Goal: Task Accomplishment & Management: Manage account settings

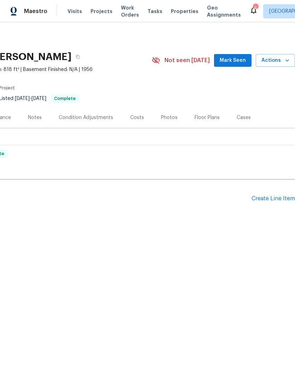
scroll to position [0, 105]
click at [271, 199] on div "Create Line Item" at bounding box center [272, 198] width 43 height 7
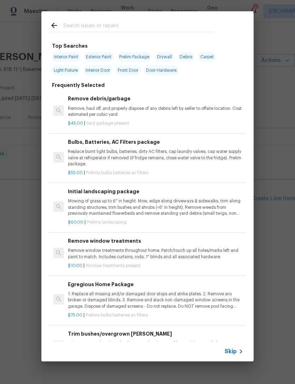
click at [100, 25] on input "text" at bounding box center [138, 26] width 150 height 11
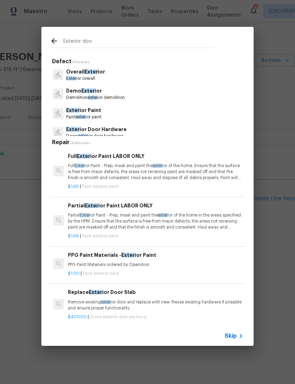
type input "Exterior door"
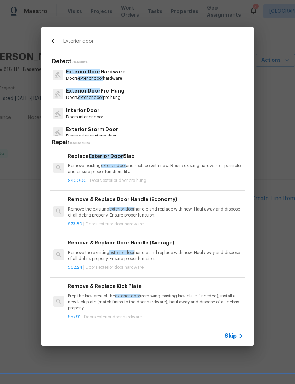
click at [101, 90] on p "Exterior Door Pre-Hung" at bounding box center [95, 90] width 58 height 7
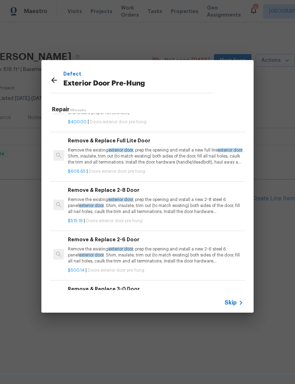
scroll to position [26, 0]
click at [160, 203] on p "Remove the existing exterior door , prep the opening and install a new 2-8 stee…" at bounding box center [155, 206] width 175 height 18
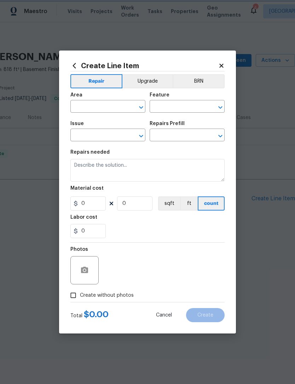
type input "Interior Door"
type input "Exterior Door Pre-Hung"
type input "Remove & Replace 2-8 Door $515.19"
type textarea "Remove the existing exterior door, prep the opening and install a new 2-8 steel…"
type input "515.19"
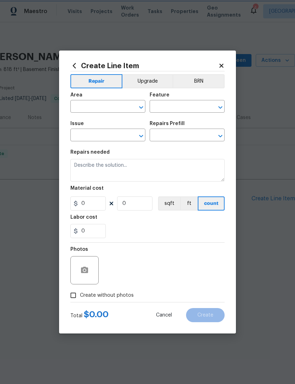
type input "1"
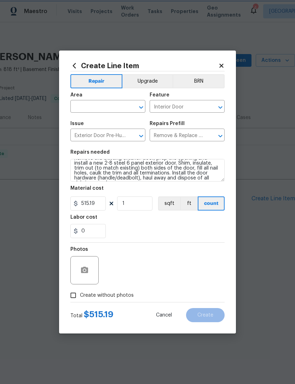
scroll to position [10, 0]
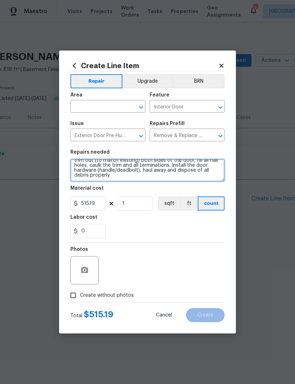
click at [121, 179] on textarea "Remove the existing exterior door, prep the opening and install a new 2-8 steel…" at bounding box center [147, 170] width 154 height 23
type textarea "Remove the existing exterior door, prep the opening and install a new 2-8 steel…"
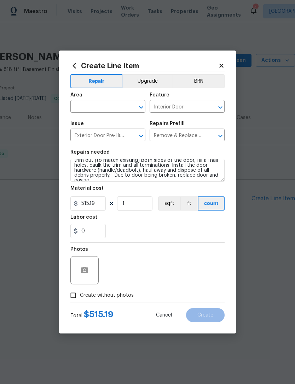
click at [149, 241] on section "Repairs needed Remove the existing exterior door, prep the opening and install …" at bounding box center [147, 194] width 154 height 97
click at [82, 272] on icon "button" at bounding box center [84, 270] width 7 height 6
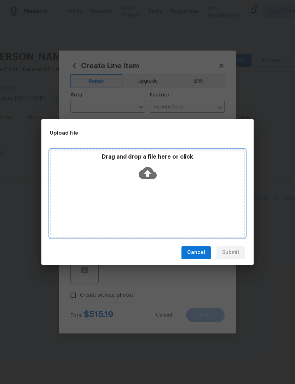
click at [152, 174] on icon at bounding box center [147, 173] width 18 height 12
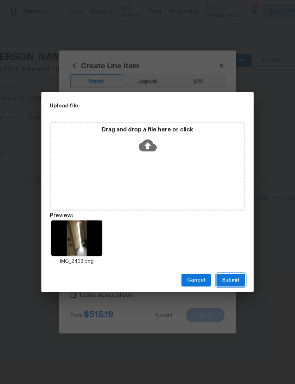
click at [231, 277] on span "Submit" at bounding box center [230, 280] width 17 height 9
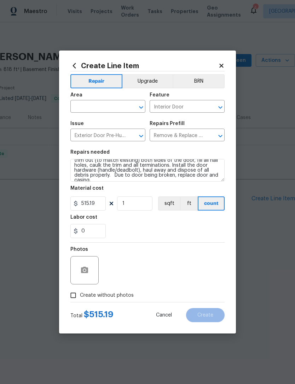
click at [102, 108] on input "text" at bounding box center [97, 107] width 55 height 11
type input "h"
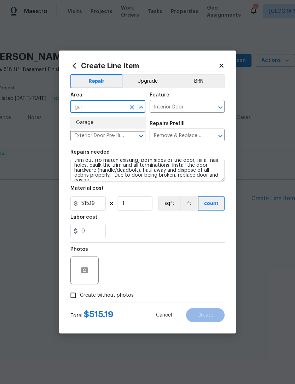
click at [90, 124] on li "Garage" at bounding box center [107, 123] width 75 height 12
type input "Garage"
click at [85, 125] on div "Issue" at bounding box center [107, 125] width 75 height 9
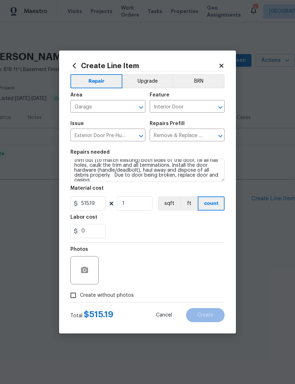
click at [76, 300] on input "Create without photos" at bounding box center [72, 295] width 13 height 13
click at [87, 272] on icon "button" at bounding box center [84, 270] width 7 height 6
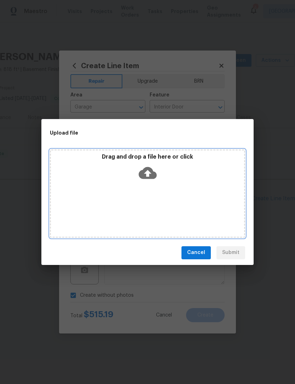
click at [147, 174] on icon at bounding box center [147, 173] width 18 height 18
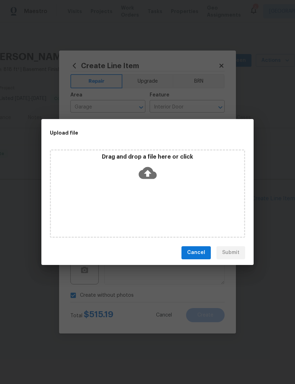
checkbox input "false"
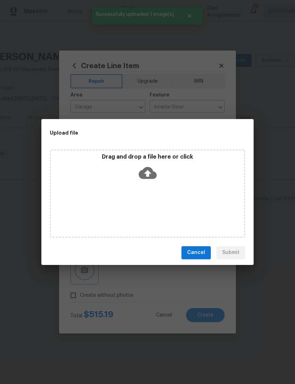
click at [278, 217] on div "Upload file Drag and drop a file here or click Cancel Submit" at bounding box center [147, 192] width 295 height 384
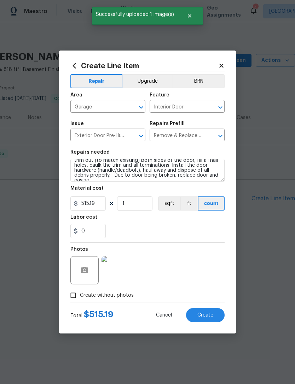
click at [207, 312] on button "Create" at bounding box center [205, 315] width 39 height 14
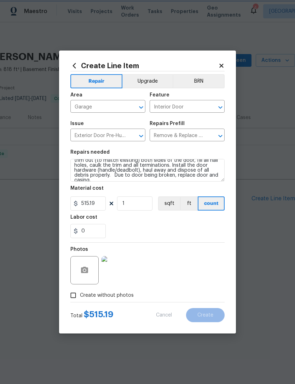
type input "0"
checkbox input "true"
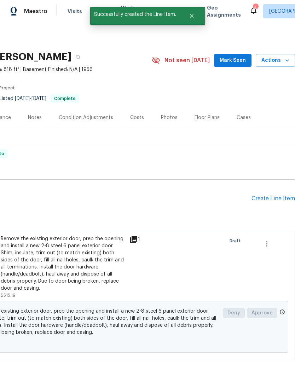
click at [269, 195] on div "Create Line Item" at bounding box center [272, 198] width 43 height 7
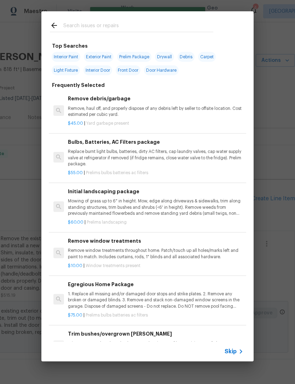
click at [88, 22] on input "text" at bounding box center [138, 26] width 150 height 11
click at [284, 170] on div "Top Searches Interior Paint Exterior Paint Prelim Package Drywall Debris Carpet…" at bounding box center [147, 186] width 295 height 373
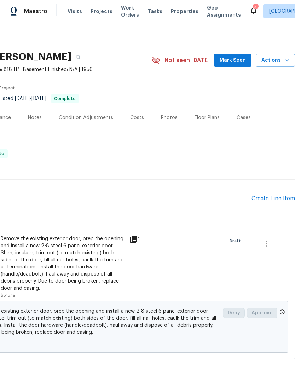
click at [271, 196] on div "Create Line Item" at bounding box center [272, 198] width 43 height 7
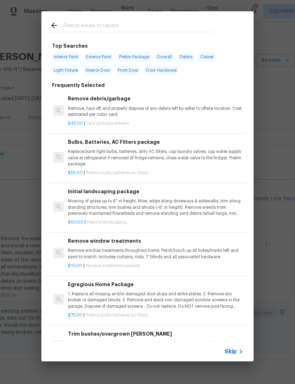
click at [235, 351] on span "Skip" at bounding box center [230, 351] width 12 height 7
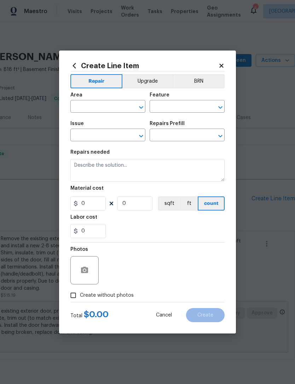
click at [106, 106] on input "text" at bounding box center [97, 107] width 55 height 11
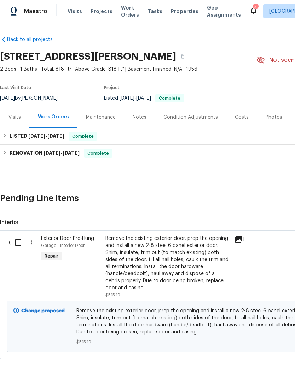
scroll to position [0, 0]
click at [15, 241] on input "checkbox" at bounding box center [21, 242] width 20 height 15
checkbox input "true"
click at [259, 364] on span "Create Work Order" at bounding box center [254, 366] width 47 height 9
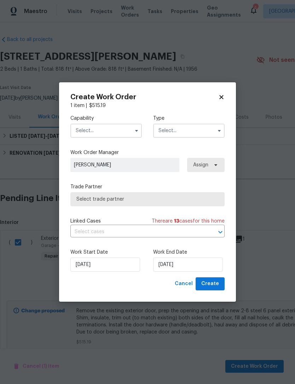
click at [112, 129] on input "text" at bounding box center [105, 131] width 71 height 14
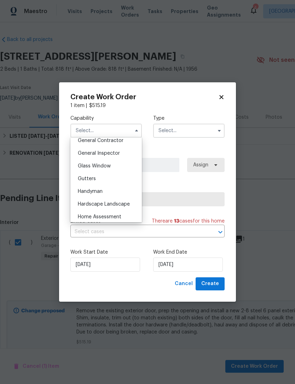
scroll to position [323, 0]
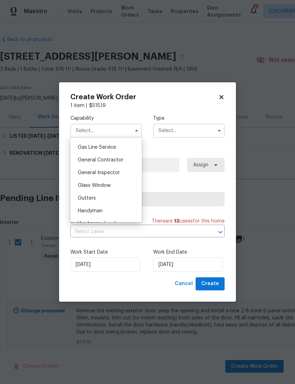
click at [113, 159] on span "General Contractor" at bounding box center [101, 160] width 46 height 5
type input "General Contractor"
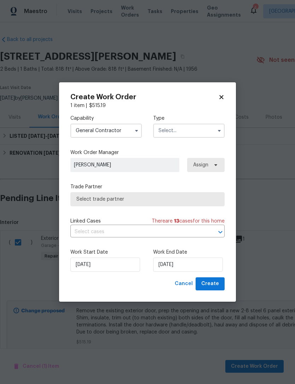
click at [196, 129] on input "text" at bounding box center [188, 131] width 71 height 14
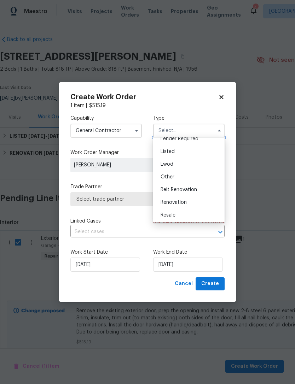
scroll to position [58, 0]
click at [173, 152] on span "Listed" at bounding box center [167, 151] width 14 height 5
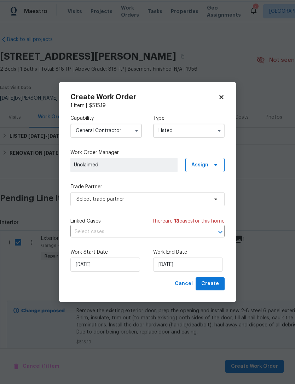
scroll to position [0, 0]
click at [220, 129] on icon "button" at bounding box center [219, 131] width 6 height 6
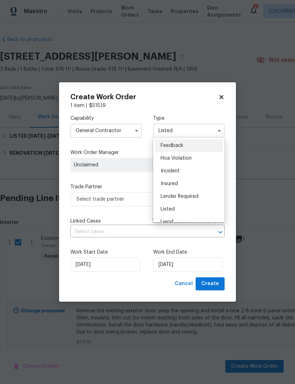
click at [172, 170] on span "Incident" at bounding box center [169, 170] width 19 height 5
type input "Incident"
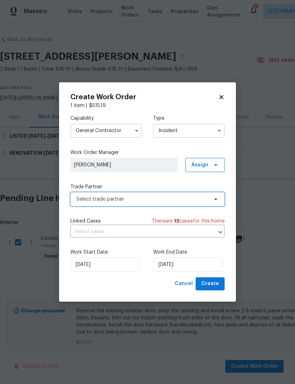
click at [156, 201] on span "Select trade partner" at bounding box center [142, 199] width 132 height 7
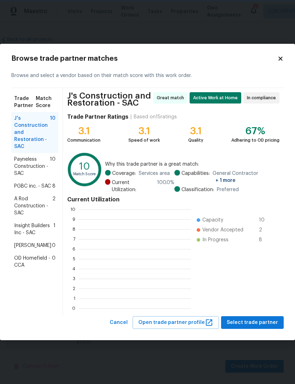
scroll to position [99, 112]
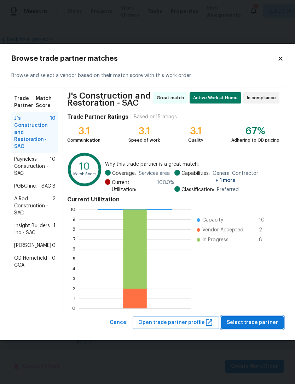
click at [261, 325] on span "Select trade partner" at bounding box center [251, 322] width 51 height 9
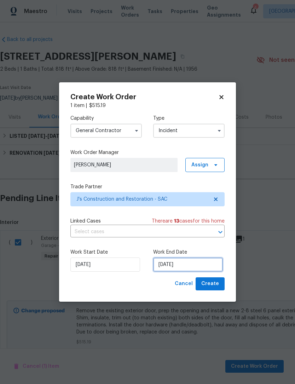
click at [202, 266] on input "[DATE]" at bounding box center [188, 264] width 70 height 14
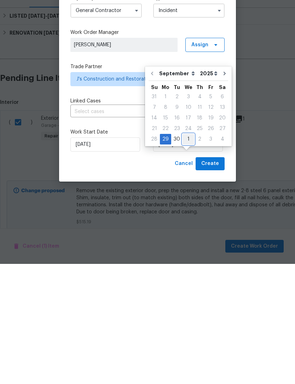
click at [191, 254] on div "1" at bounding box center [188, 259] width 12 height 10
type input "[DATE]"
select select "9"
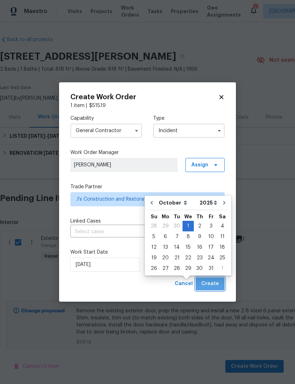
click at [214, 284] on span "Create" at bounding box center [210, 283] width 18 height 9
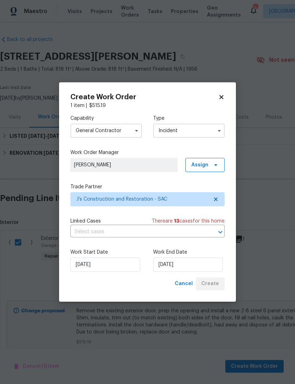
checkbox input "false"
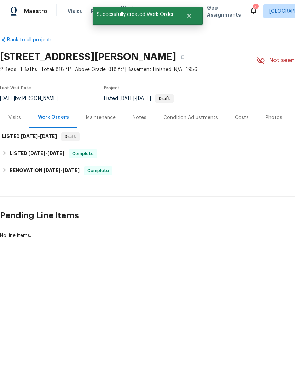
click at [216, 282] on div "Back to all projects 400 Morrison Ave, Sacramento, CA 95838 2 Beds | 1 Baths | …" at bounding box center [147, 154] width 295 height 265
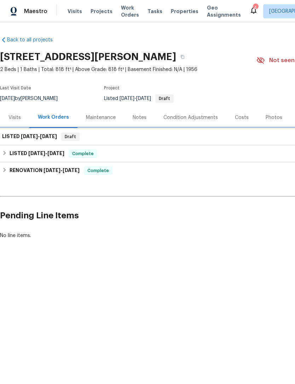
click at [52, 134] on span "[DATE]" at bounding box center [48, 136] width 17 height 5
click at [37, 140] on h6 "LISTED 9/29/25 - 10/1/25" at bounding box center [29, 136] width 55 height 8
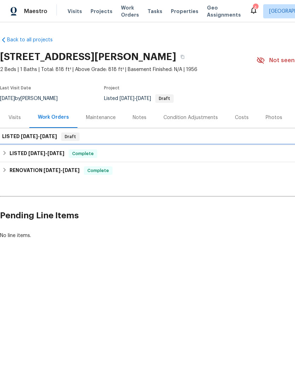
click at [61, 155] on span "[DATE]" at bounding box center [55, 153] width 17 height 5
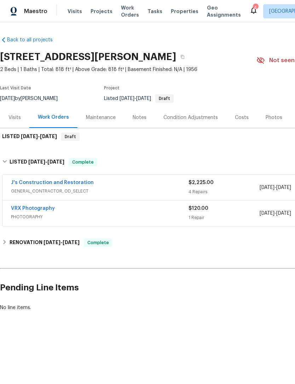
click at [231, 40] on div "Back to all projects 400 Morrison Ave, Sacramento, CA 95838 2 Beds | 1 Baths | …" at bounding box center [199, 174] width 399 height 286
click at [107, 40] on div "Back to all projects 400 Morrison Ave, Sacramento, CA 95838 2 Beds | 1 Baths | …" at bounding box center [199, 174] width 399 height 286
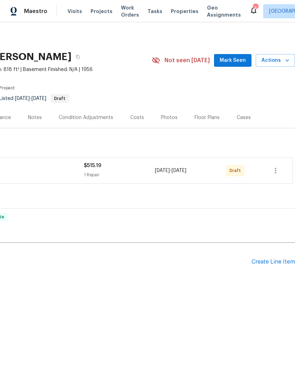
scroll to position [0, 105]
click at [277, 168] on icon "button" at bounding box center [275, 170] width 8 height 8
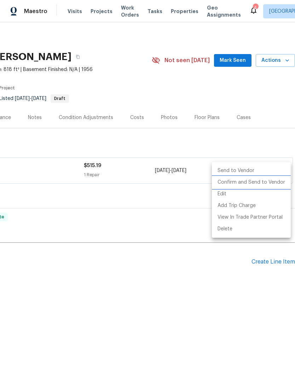
click at [254, 180] on li "Confirm and Send to Vendor" at bounding box center [251, 183] width 79 height 12
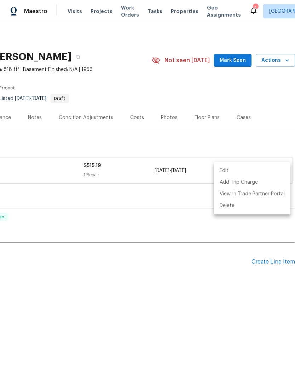
click at [178, 8] on div at bounding box center [147, 192] width 295 height 384
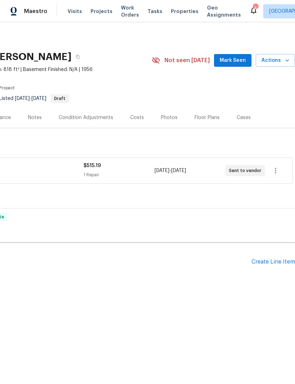
click at [179, 8] on span "Properties" at bounding box center [185, 11] width 28 height 7
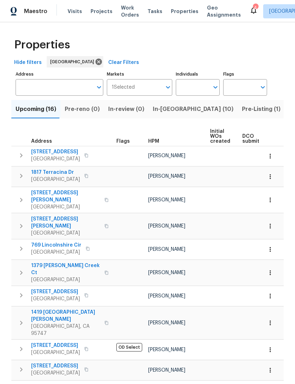
click at [162, 110] on span "In-[GEOGRAPHIC_DATA] (10)" at bounding box center [193, 109] width 81 height 10
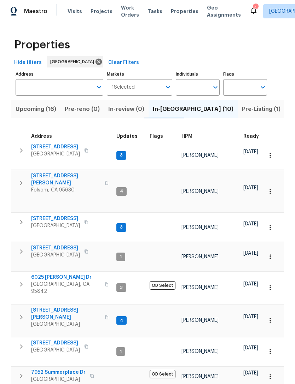
click at [242, 111] on span "Pre-Listing (1)" at bounding box center [261, 109] width 39 height 10
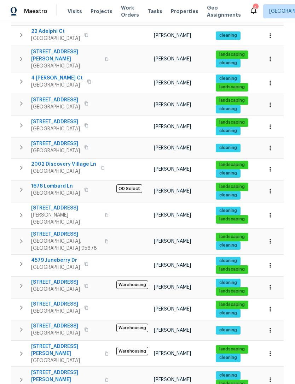
scroll to position [223, 0]
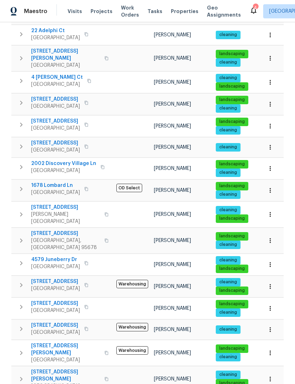
click at [60, 237] on span "[GEOGRAPHIC_DATA], [GEOGRAPHIC_DATA] 95678" at bounding box center [65, 244] width 69 height 14
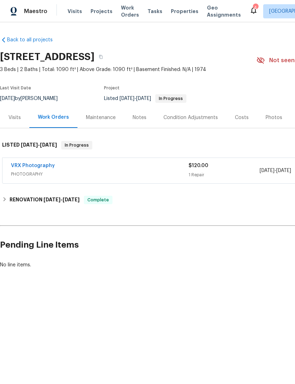
click at [273, 119] on div "Photos" at bounding box center [273, 117] width 17 height 7
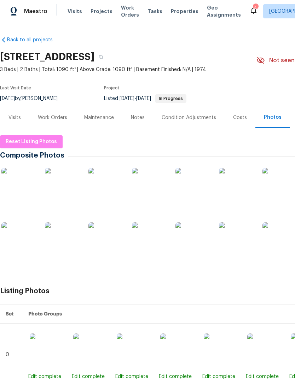
click at [191, 188] on img at bounding box center [192, 185] width 35 height 35
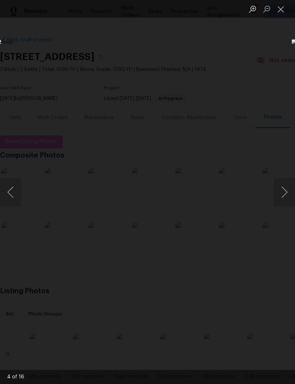
click at [126, 49] on div "Lightbox" at bounding box center [147, 192] width 295 height 384
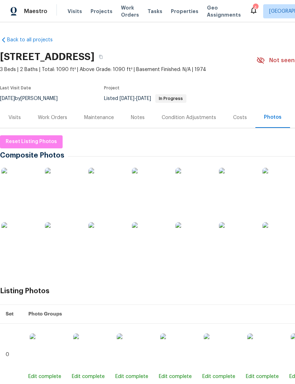
click at [18, 189] on img at bounding box center [18, 185] width 35 height 35
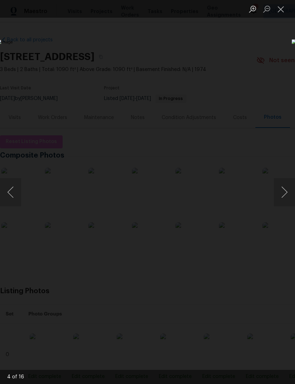
click at [12, 193] on button "Previous image" at bounding box center [10, 192] width 21 height 28
click at [19, 190] on button "Previous image" at bounding box center [10, 192] width 21 height 28
click at [18, 192] on button "Previous image" at bounding box center [10, 192] width 21 height 28
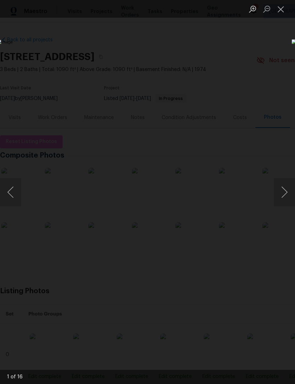
click at [18, 193] on button "Previous image" at bounding box center [10, 192] width 21 height 28
click at [283, 193] on button "Next image" at bounding box center [283, 192] width 21 height 28
click at [215, 43] on div "Lightbox" at bounding box center [147, 192] width 295 height 384
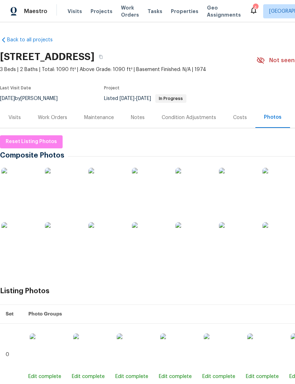
click at [178, 11] on span "Properties" at bounding box center [185, 11] width 28 height 7
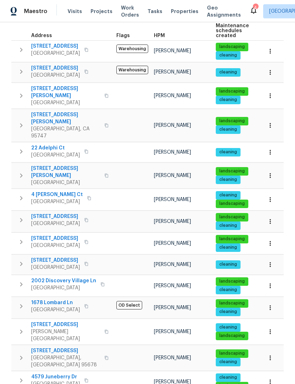
scroll to position [111, 0]
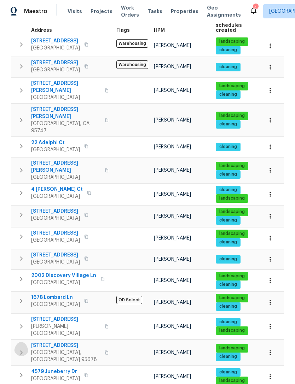
click at [23, 348] on icon "button" at bounding box center [21, 352] width 8 height 8
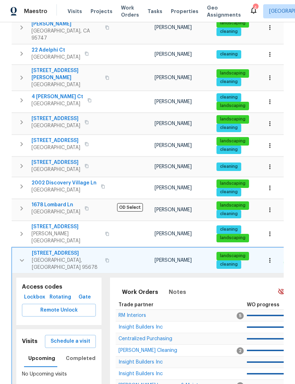
scroll to position [204, 0]
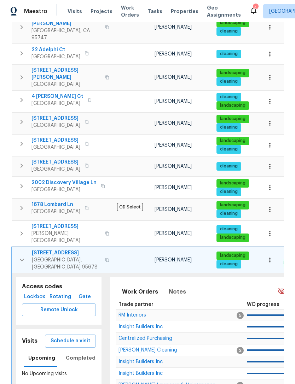
click at [73, 337] on span "Schedule a visit" at bounding box center [71, 341] width 40 height 9
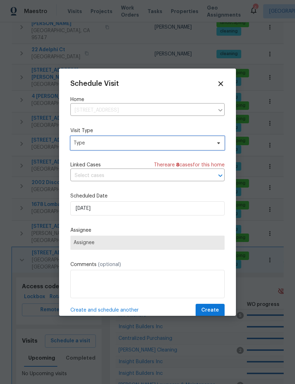
click at [140, 145] on span "Type" at bounding box center [141, 143] width 137 height 7
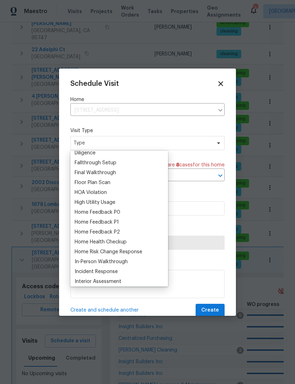
scroll to position [174, 0]
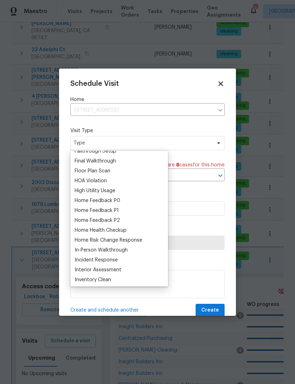
click at [116, 230] on div "Home Health Checkup" at bounding box center [101, 230] width 52 height 7
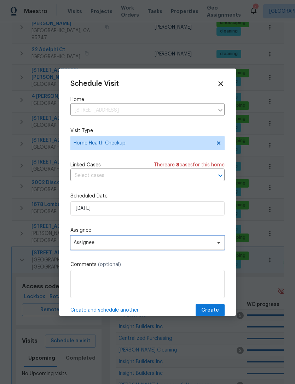
click at [164, 245] on span "Assignee" at bounding box center [142, 243] width 138 height 6
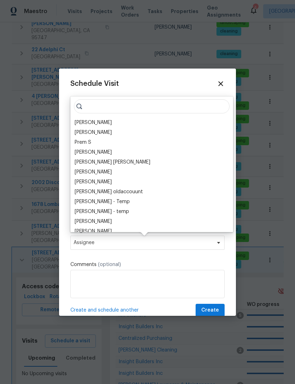
click at [96, 120] on div "[PERSON_NAME]" at bounding box center [93, 122] width 37 height 7
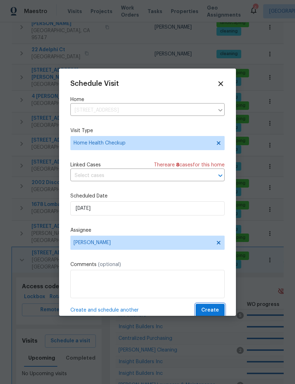
click at [215, 308] on span "Create" at bounding box center [210, 310] width 18 height 9
